Goal: Task Accomplishment & Management: Manage account settings

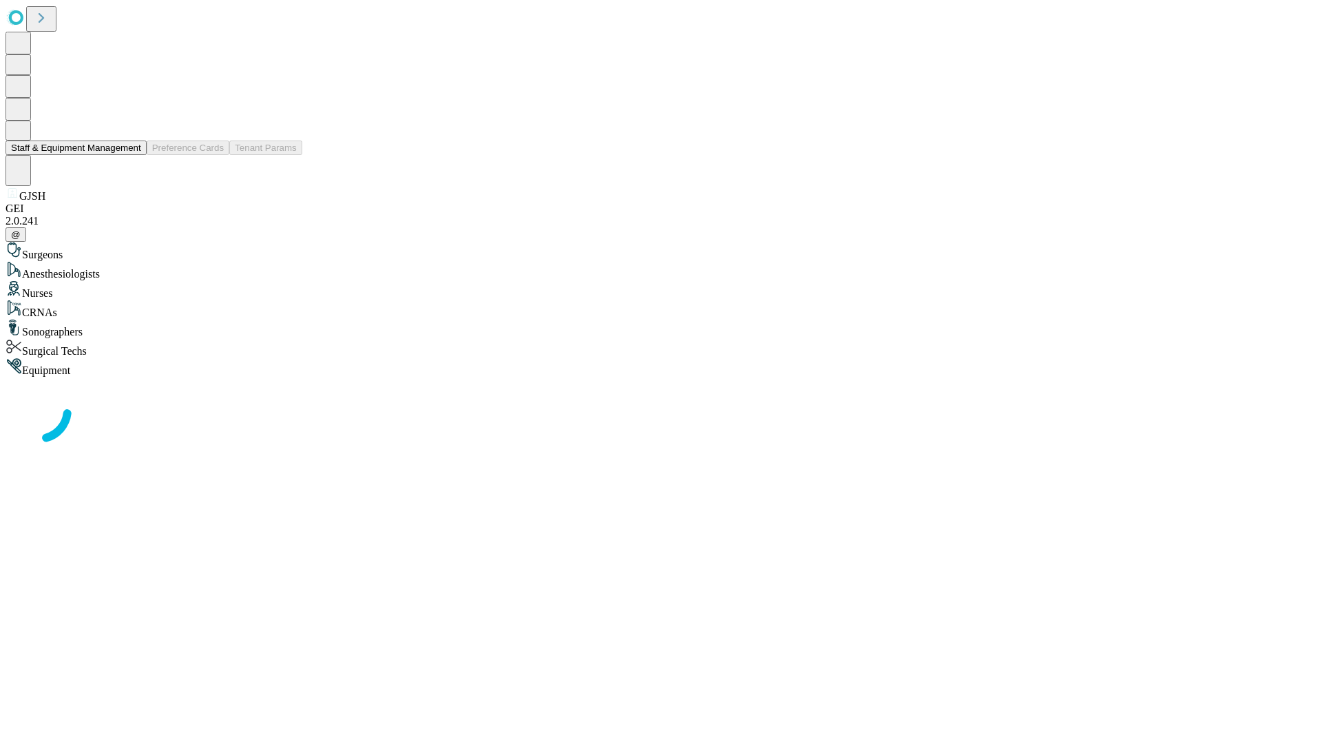
click at [131, 155] on button "Staff & Equipment Management" at bounding box center [76, 147] width 141 height 14
